Goal: Information Seeking & Learning: Learn about a topic

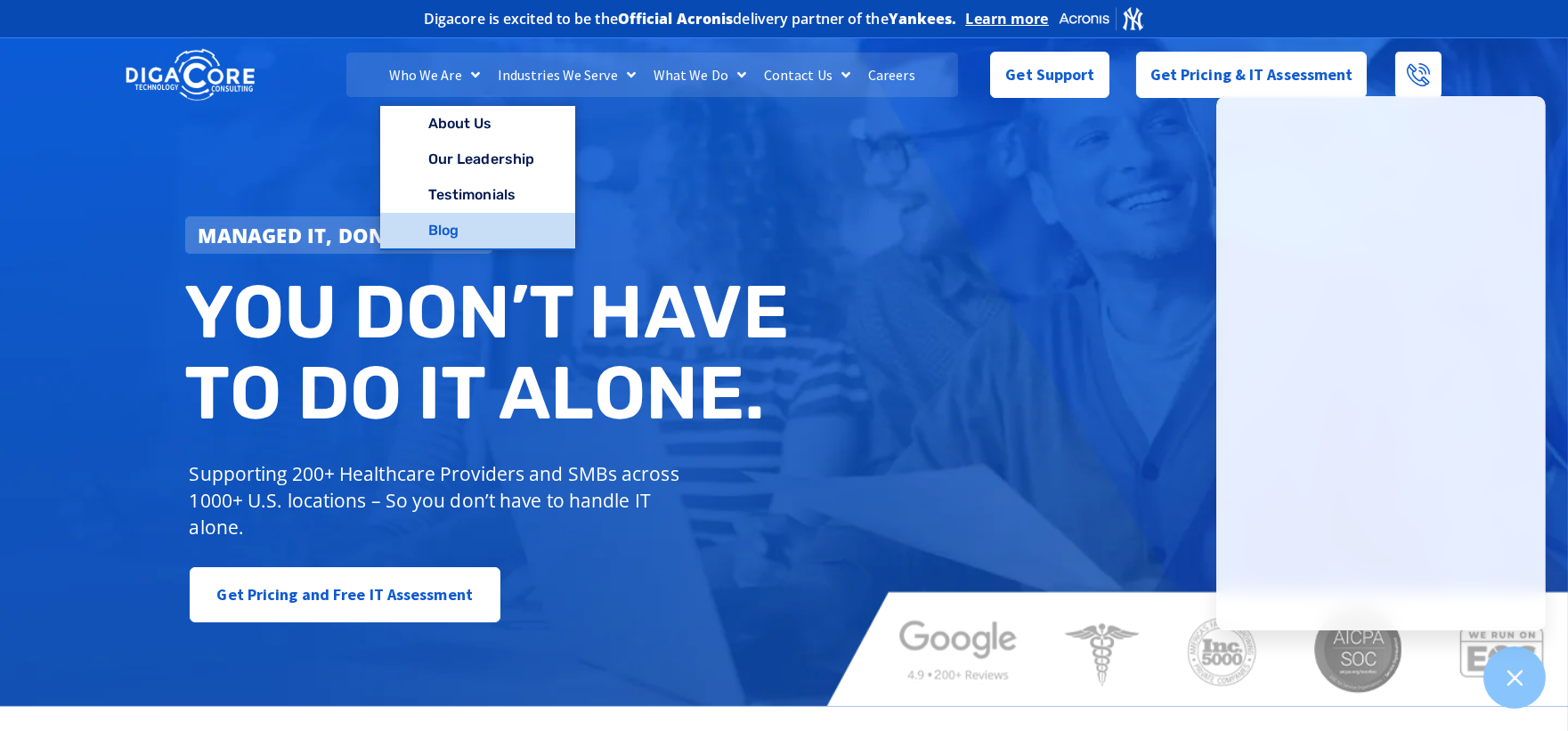
click at [444, 223] on link "Blog" at bounding box center [478, 231] width 195 height 36
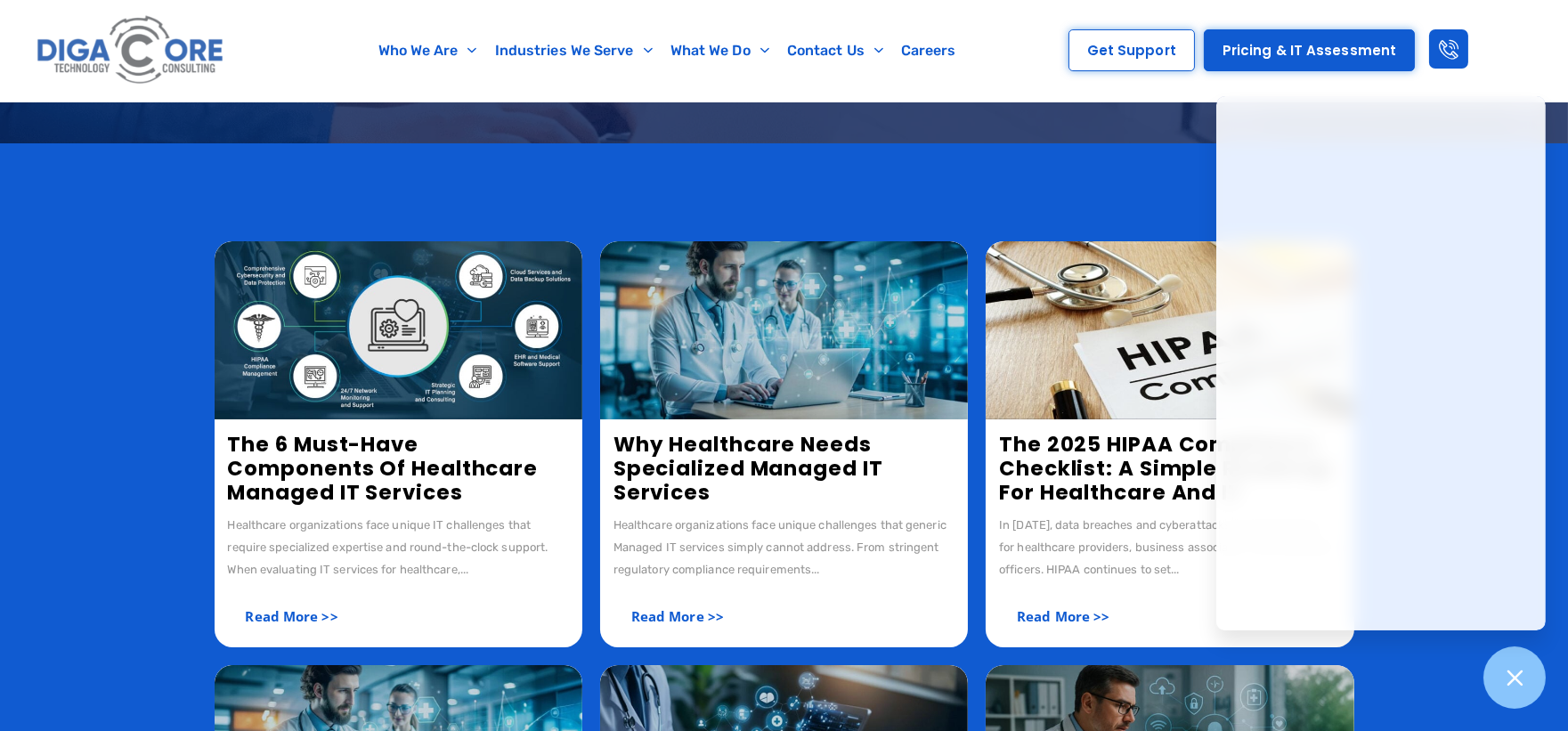
scroll to position [296, 0]
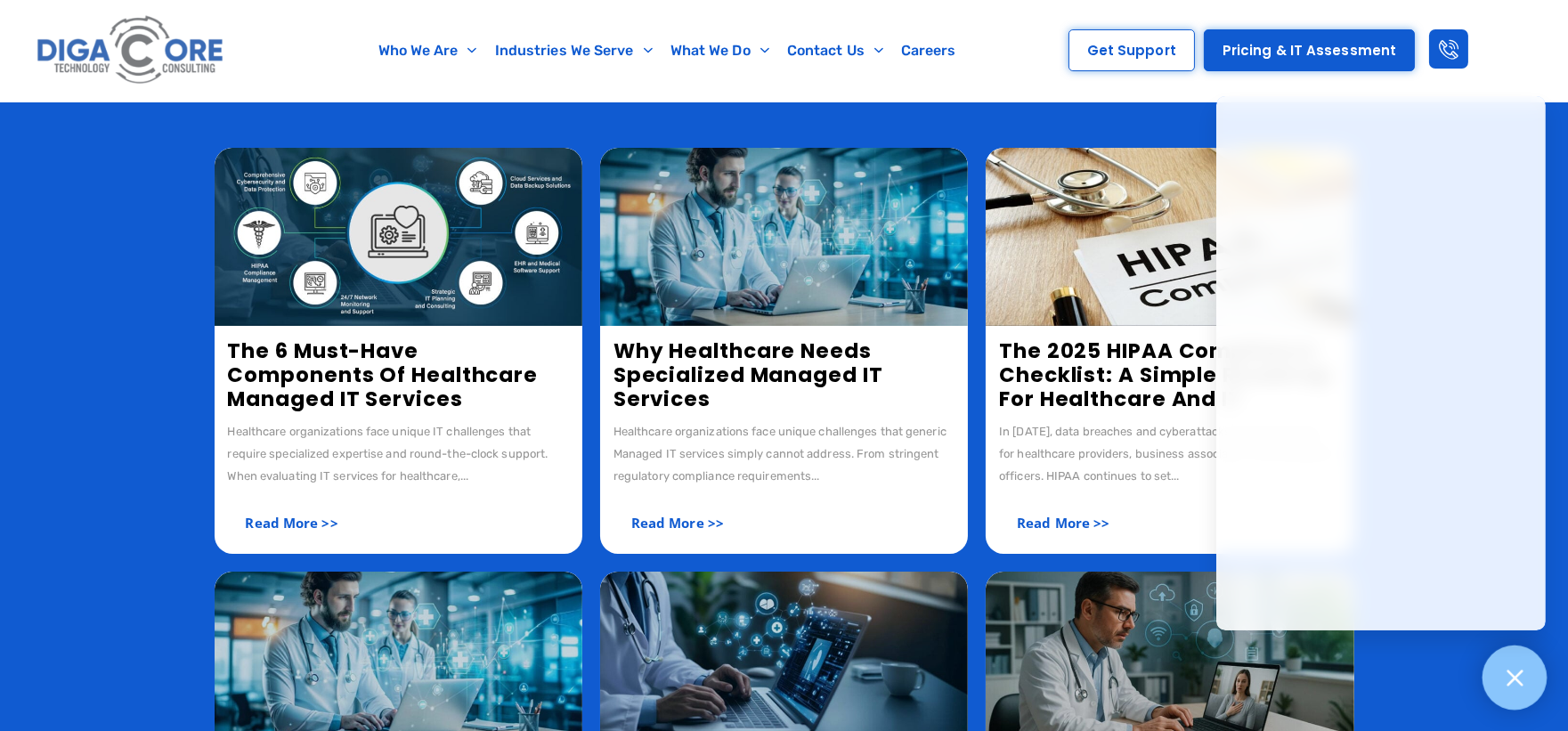
click at [1529, 678] on div at bounding box center [1514, 677] width 65 height 65
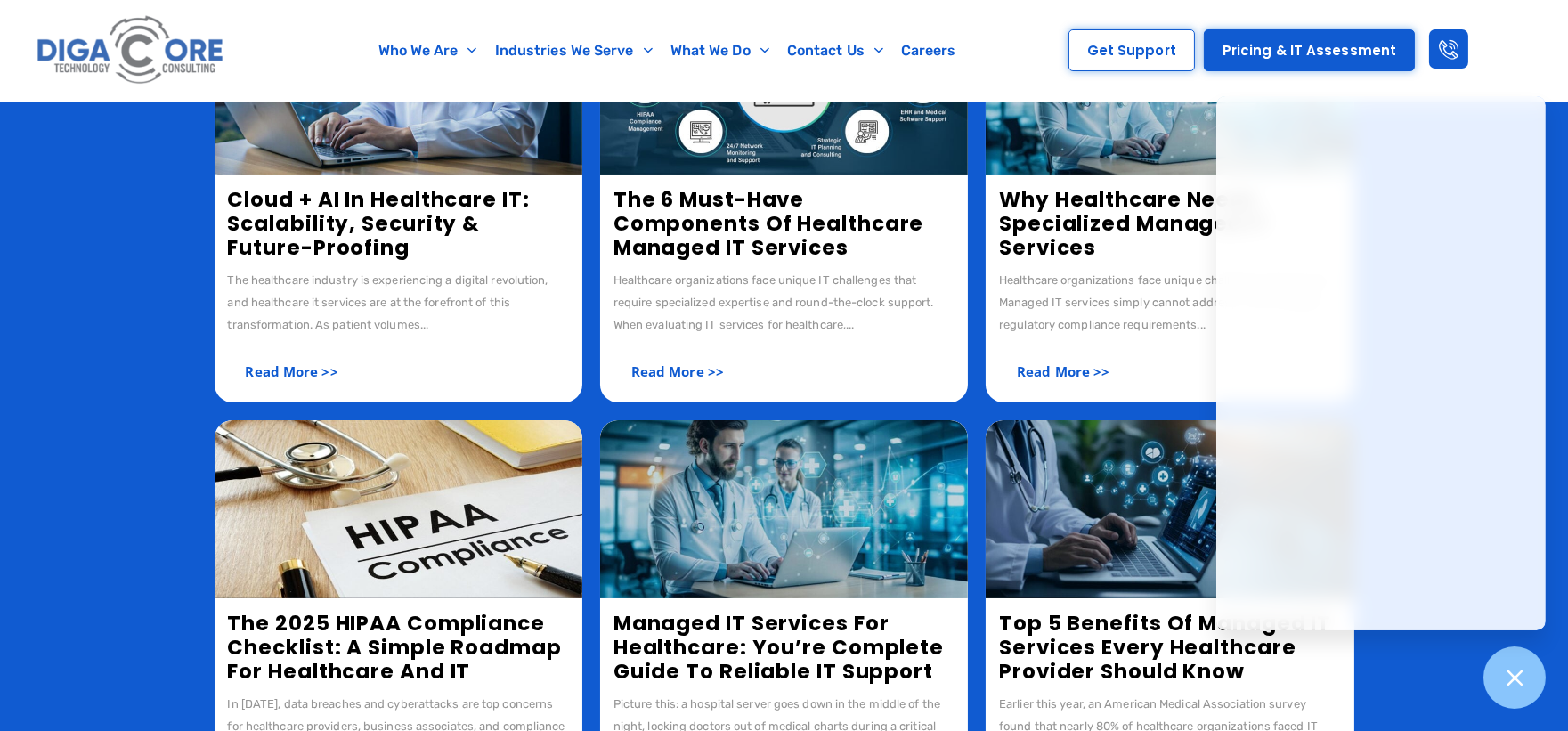
scroll to position [296, 0]
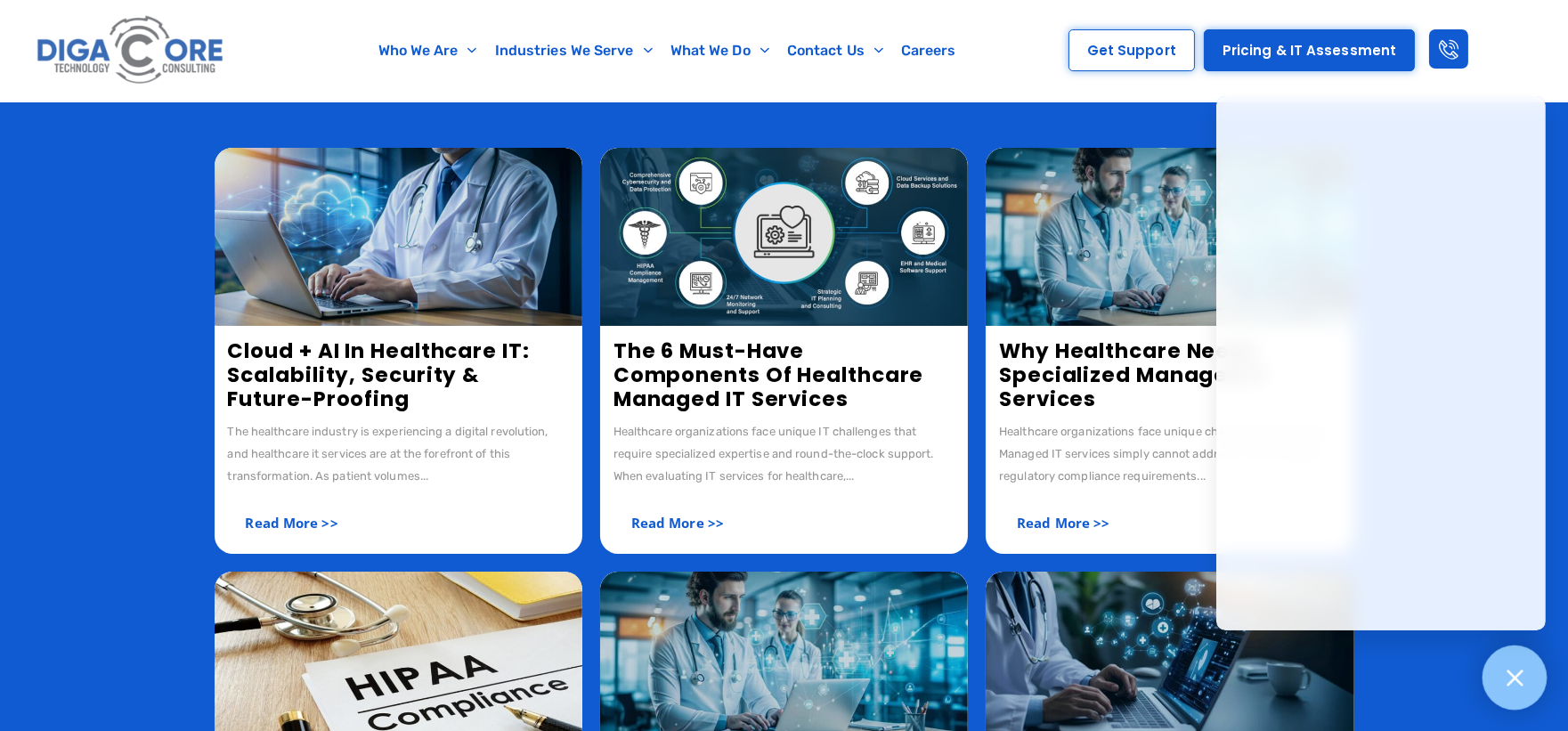
click at [1504, 680] on icon at bounding box center [1513, 676] width 23 height 23
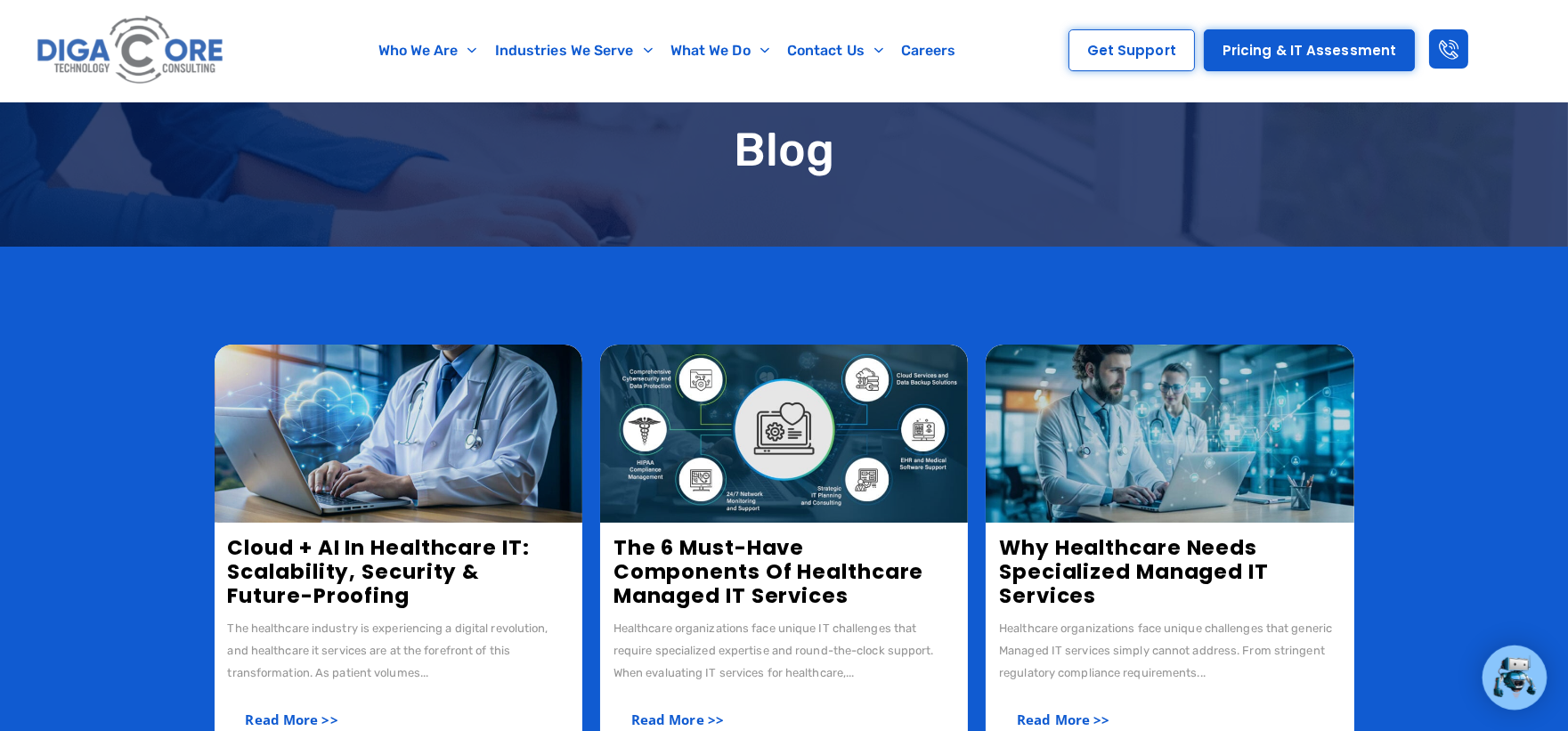
scroll to position [98, 0]
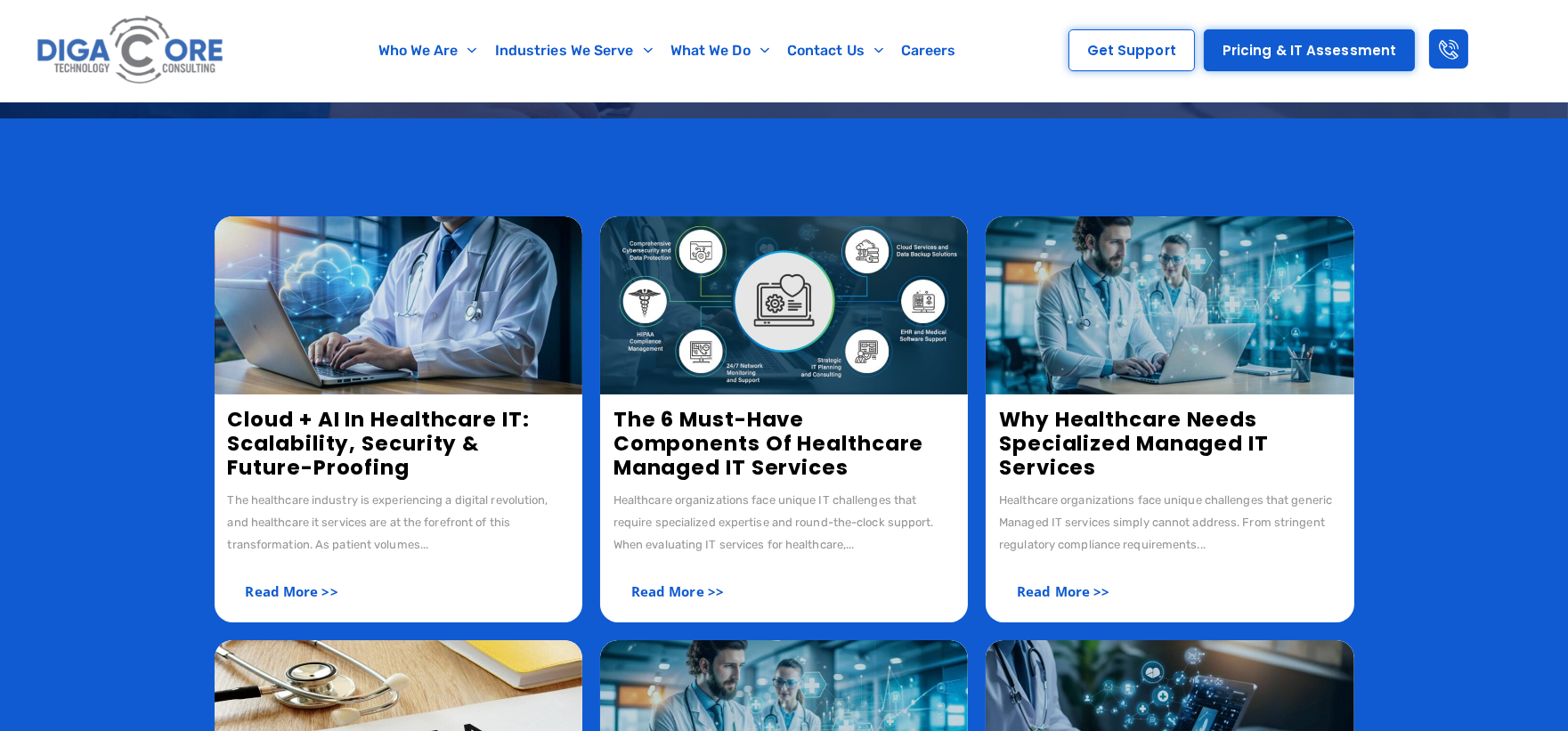
scroll to position [593, 0]
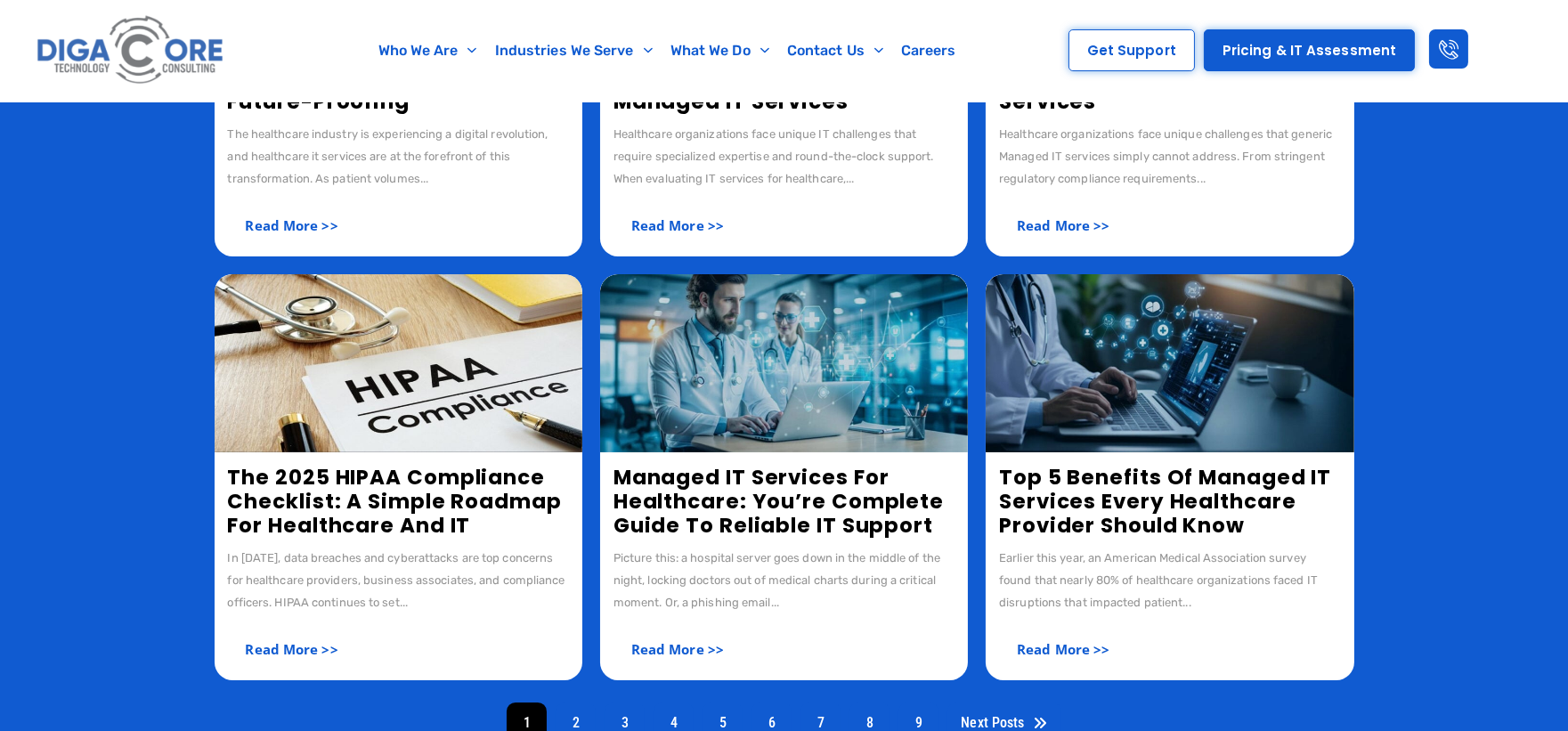
scroll to position [99, 0]
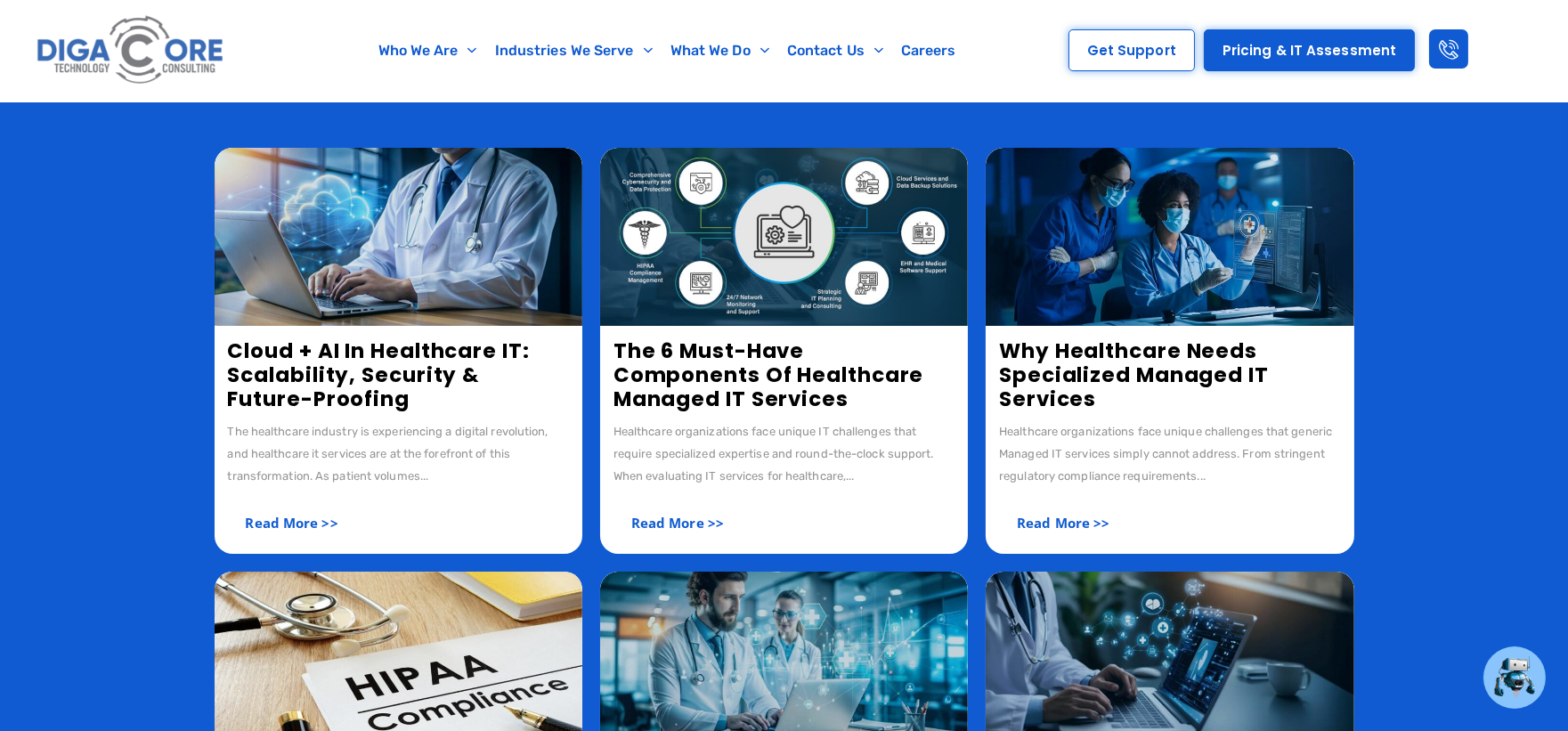
scroll to position [297, 0]
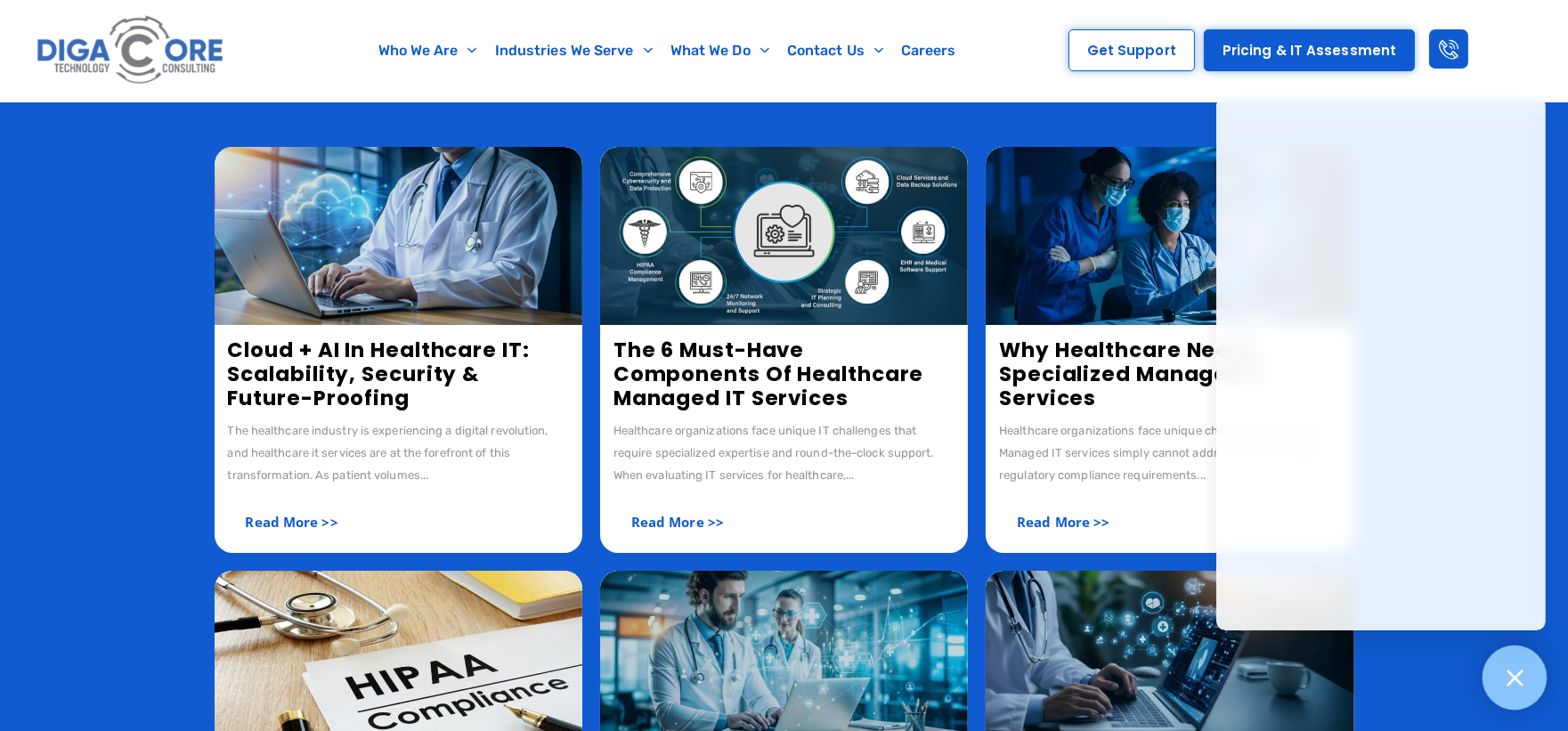
click at [1526, 653] on div at bounding box center [1514, 677] width 65 height 65
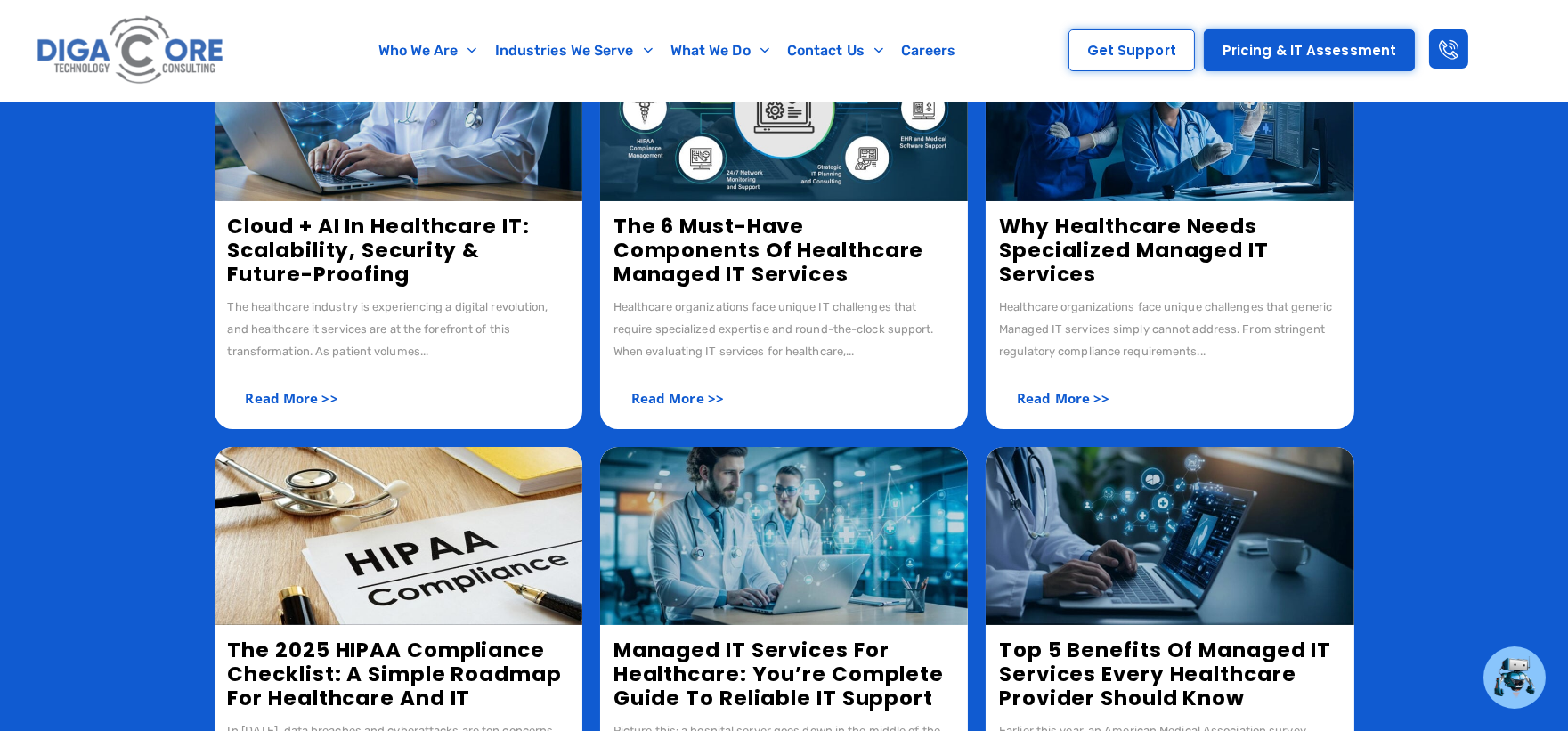
scroll to position [692, 0]
